Goal: Transaction & Acquisition: Purchase product/service

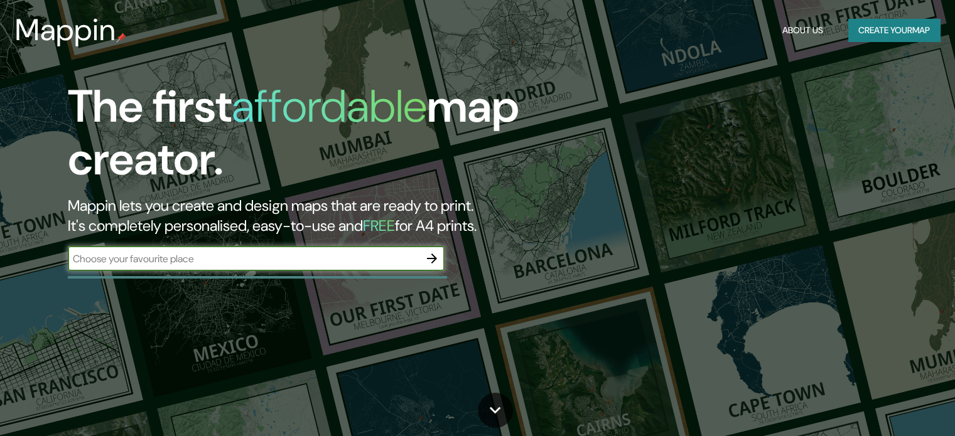
click at [164, 261] on input "text" at bounding box center [243, 259] width 351 height 14
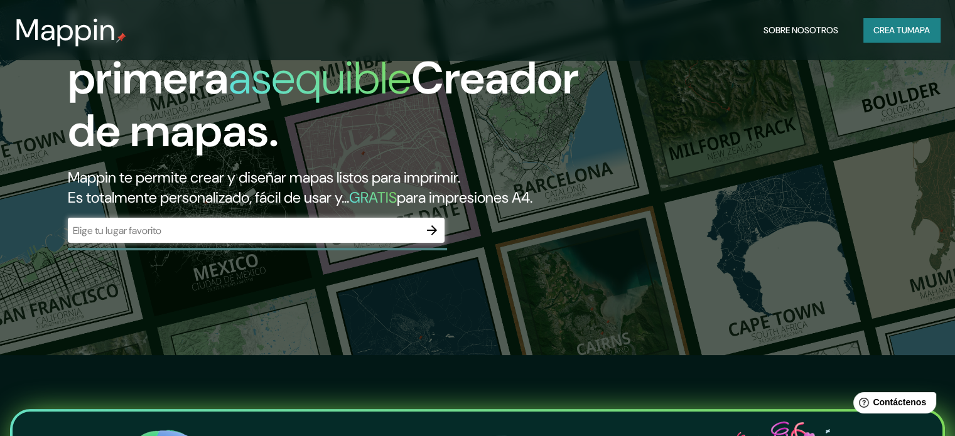
scroll to position [63, 0]
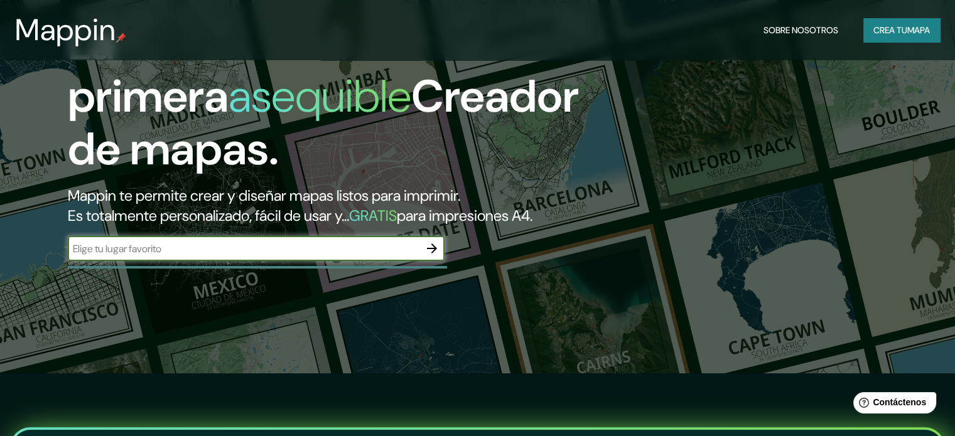
click at [218, 256] on input "text" at bounding box center [243, 249] width 351 height 14
type input "sucre"
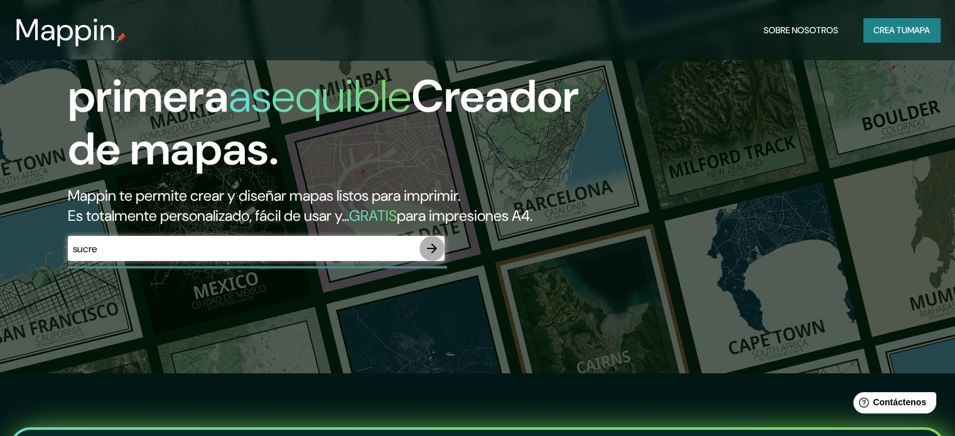
click at [429, 254] on icon "button" at bounding box center [432, 249] width 10 height 10
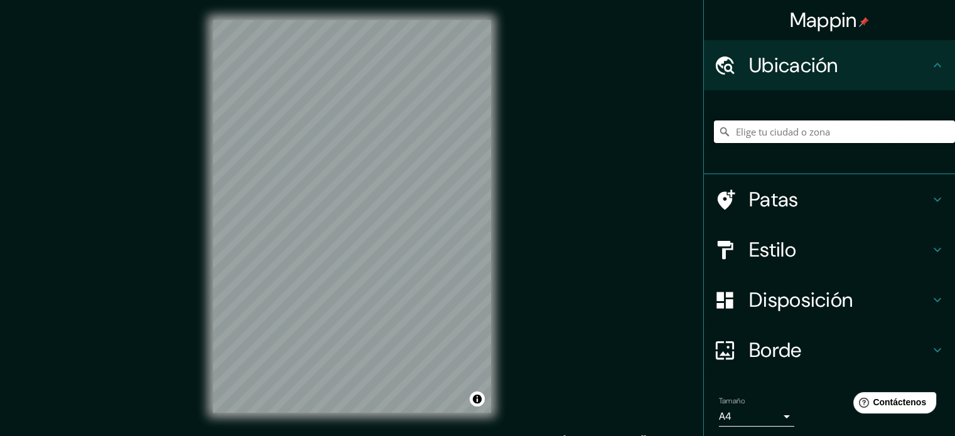
click at [800, 135] on input "Elige tu ciudad o zona" at bounding box center [834, 131] width 241 height 23
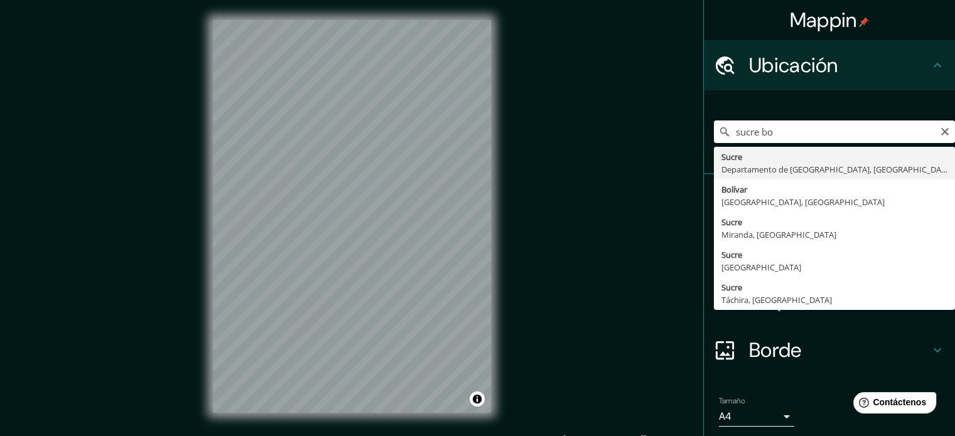
type input "[GEOGRAPHIC_DATA], Departamento de [GEOGRAPHIC_DATA], [GEOGRAPHIC_DATA]"
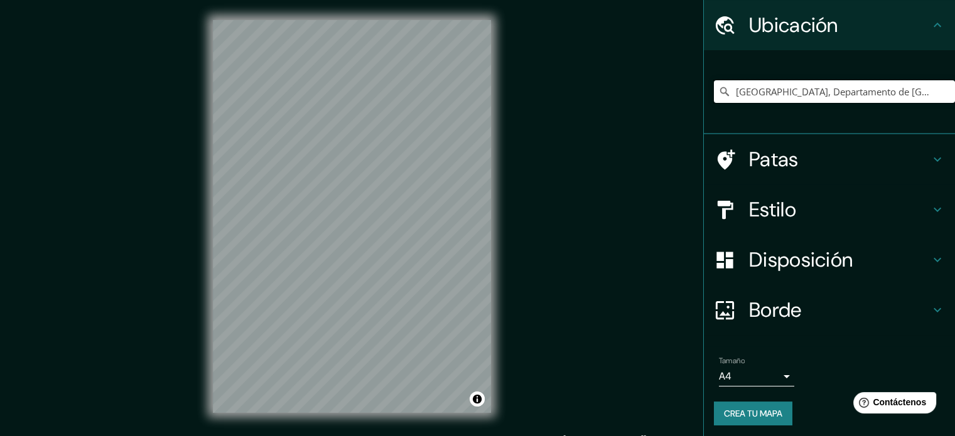
scroll to position [43, 0]
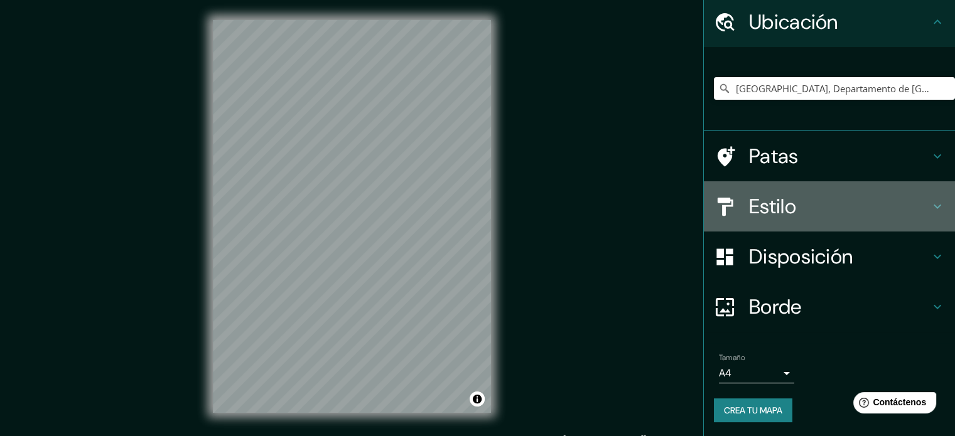
click at [766, 201] on font "Estilo" at bounding box center [772, 206] width 47 height 26
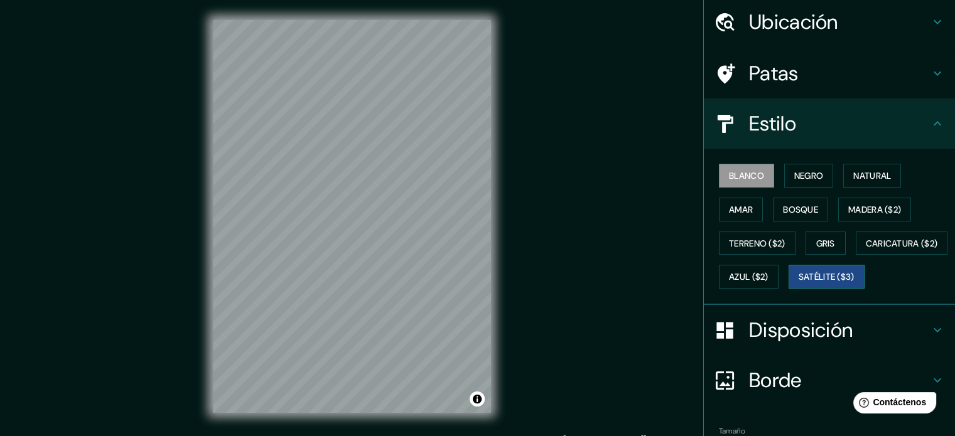
click at [788, 289] on button "Satélite ($3)" at bounding box center [826, 277] width 76 height 24
click at [811, 175] on font "Negro" at bounding box center [808, 175] width 29 height 11
click at [747, 180] on font "Blanco" at bounding box center [746, 176] width 35 height 16
click at [768, 279] on font "Azul ($2)" at bounding box center [749, 277] width 40 height 11
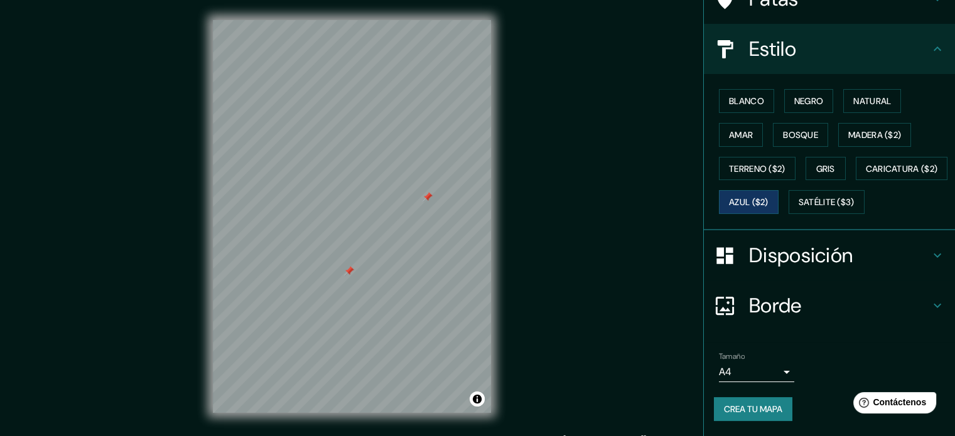
scroll to position [148, 0]
click at [349, 270] on div at bounding box center [349, 271] width 10 height 10
click at [382, 232] on div at bounding box center [382, 232] width 10 height 10
